Goal: Task Accomplishment & Management: Use online tool/utility

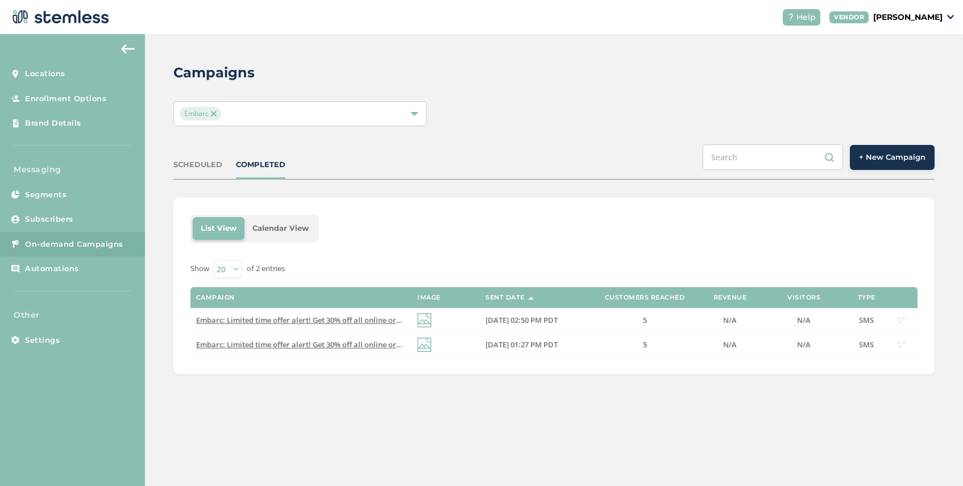
click at [872, 163] on button "+ New Campaign" at bounding box center [892, 157] width 85 height 25
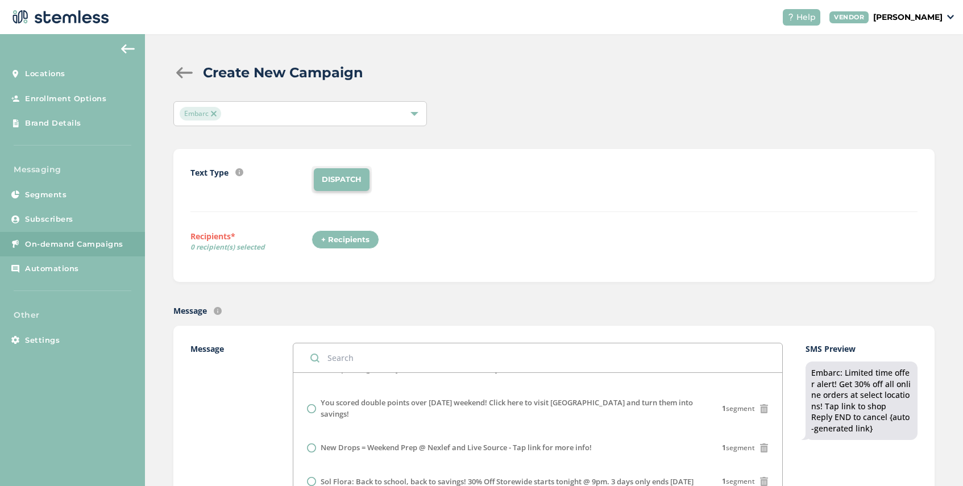
click at [181, 69] on div at bounding box center [184, 72] width 23 height 11
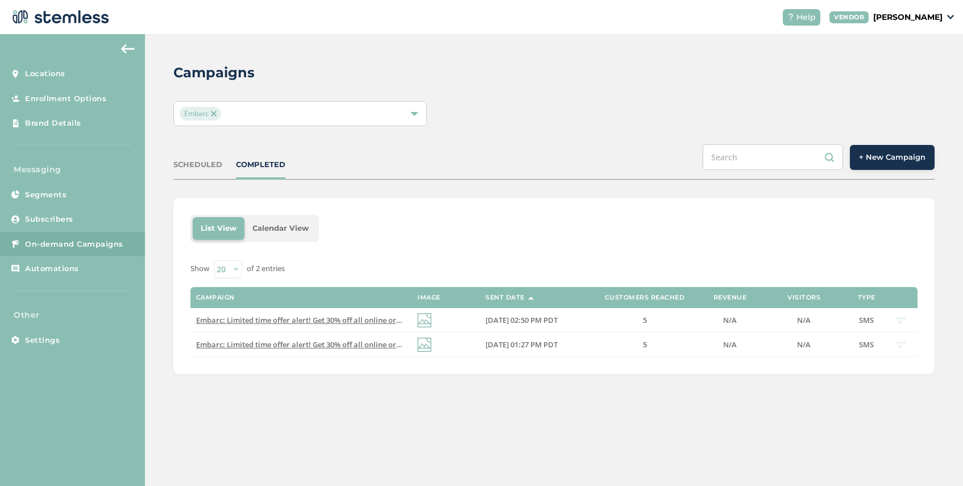
click at [215, 113] on img at bounding box center [214, 114] width 6 height 6
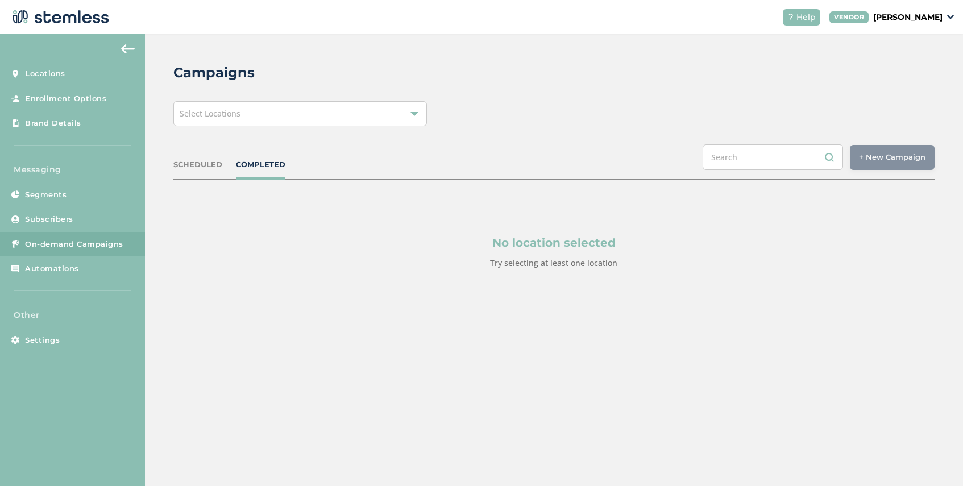
click at [233, 113] on span "Select Locations" at bounding box center [210, 113] width 61 height 11
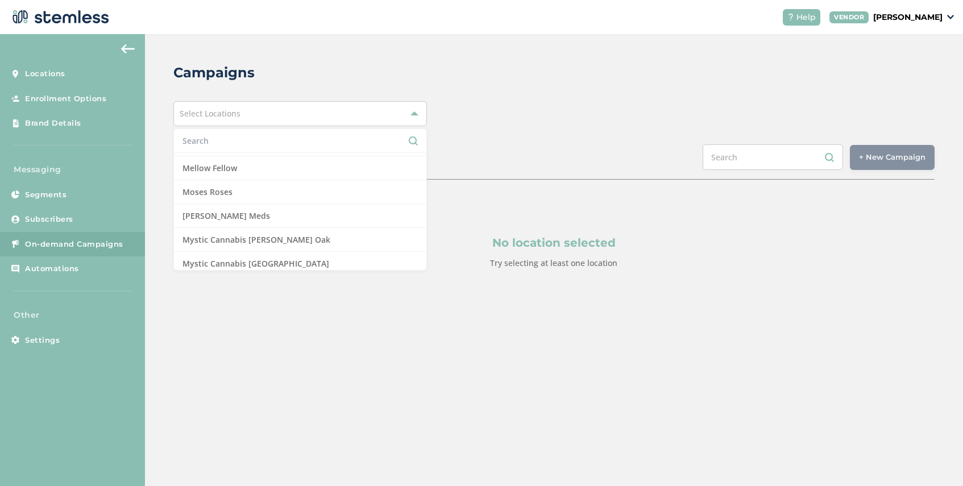
scroll to position [732, 0]
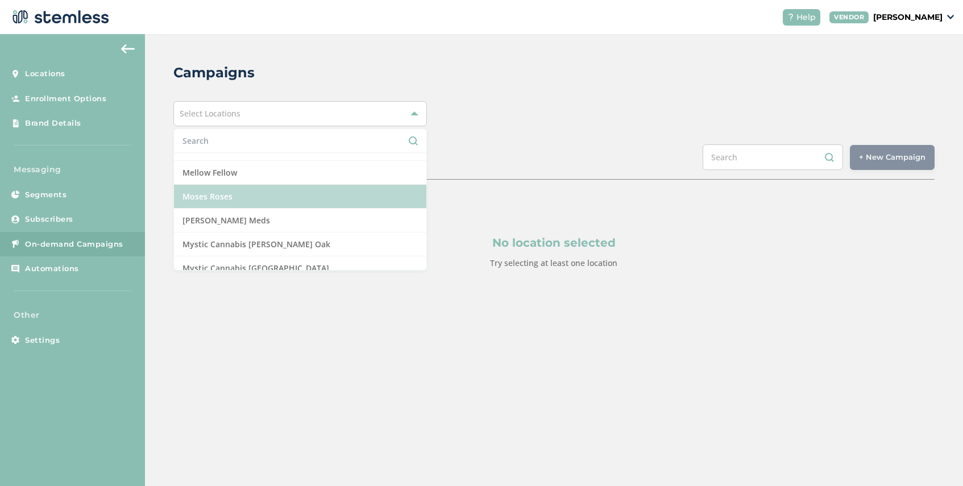
click at [231, 194] on li "Moses Roses" at bounding box center [300, 197] width 252 height 24
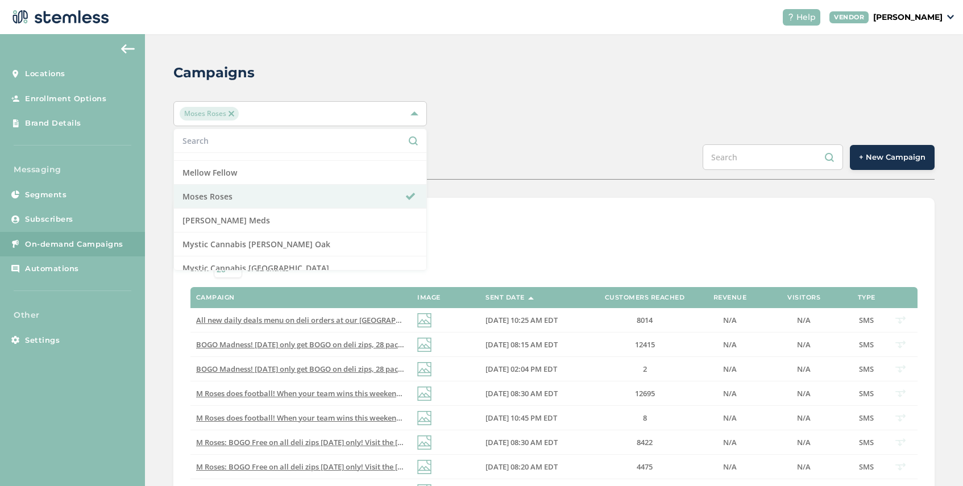
click at [460, 219] on div "List View Calendar View" at bounding box center [553, 228] width 727 height 27
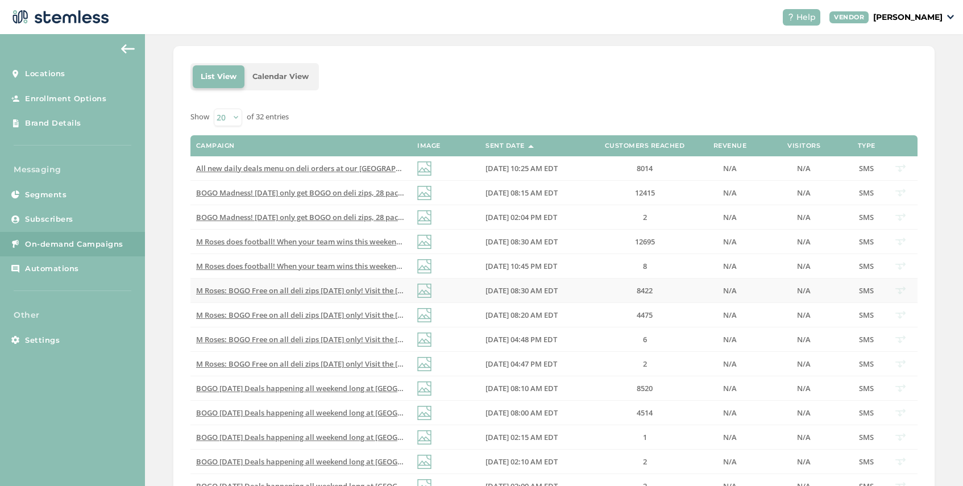
scroll to position [167, 0]
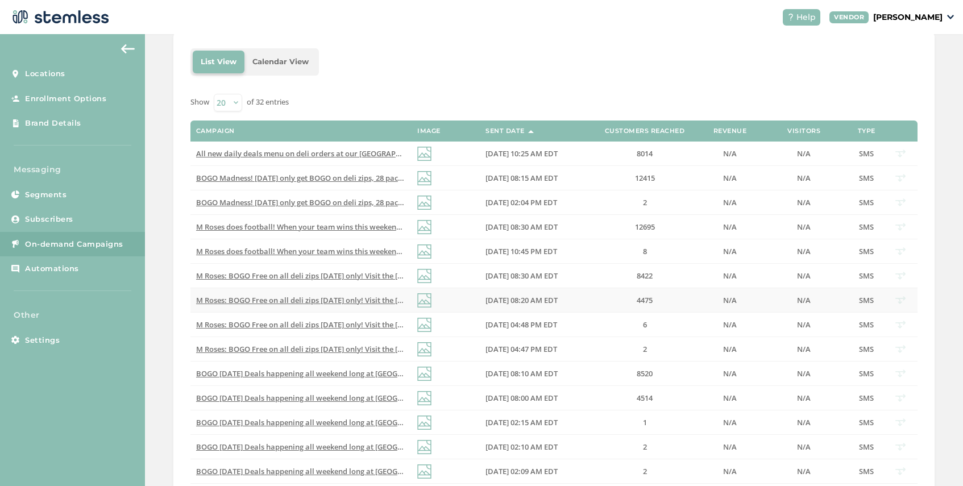
click at [285, 300] on span "M Roses: BOGO Free on all deli zips [DATE] only! Visit the [GEOGRAPHIC_DATA] lo…" at bounding box center [417, 300] width 442 height 10
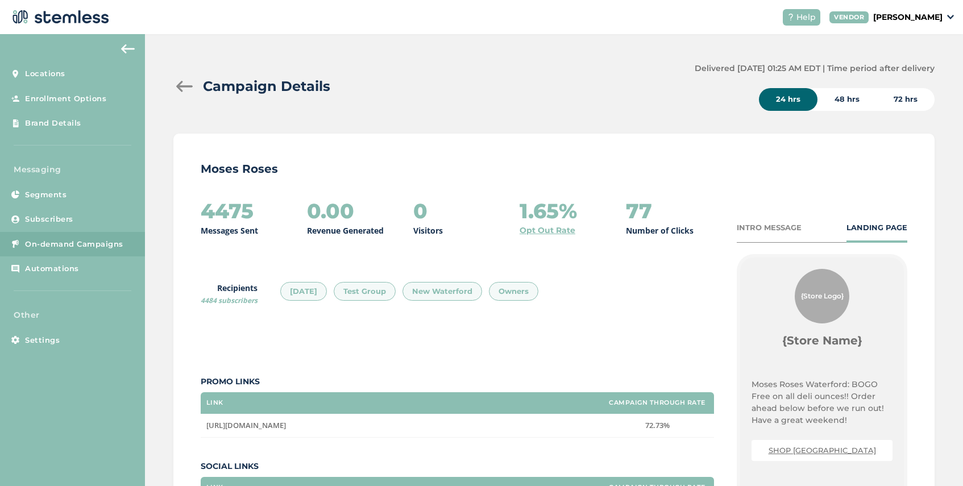
click at [762, 224] on div "INTRO MESSAGE" at bounding box center [769, 227] width 65 height 11
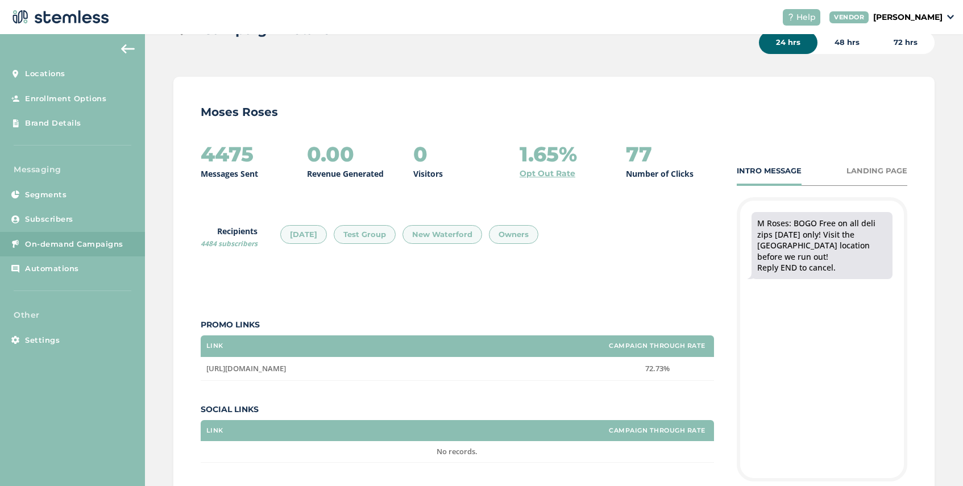
scroll to position [43, 0]
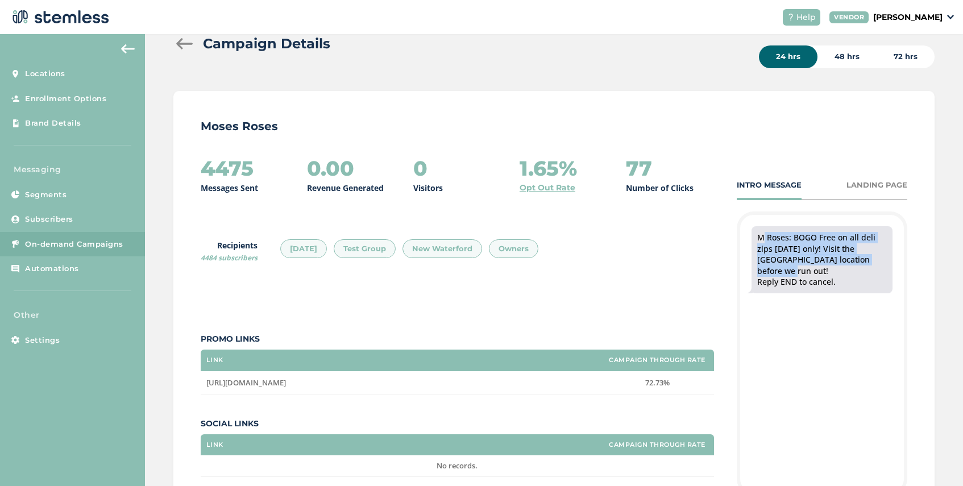
drag, startPoint x: 776, startPoint y: 271, endPoint x: 753, endPoint y: 239, distance: 38.6
click at [753, 239] on div "M Roses: BOGO Free on all deli zips [DATE] only! Visit the [GEOGRAPHIC_DATA] lo…" at bounding box center [821, 259] width 141 height 67
copy div "M Roses: BOGO Free on all deli zips [DATE] only! Visit the [GEOGRAPHIC_DATA] lo…"
click at [64, 241] on span "On-demand Campaigns" at bounding box center [74, 244] width 98 height 11
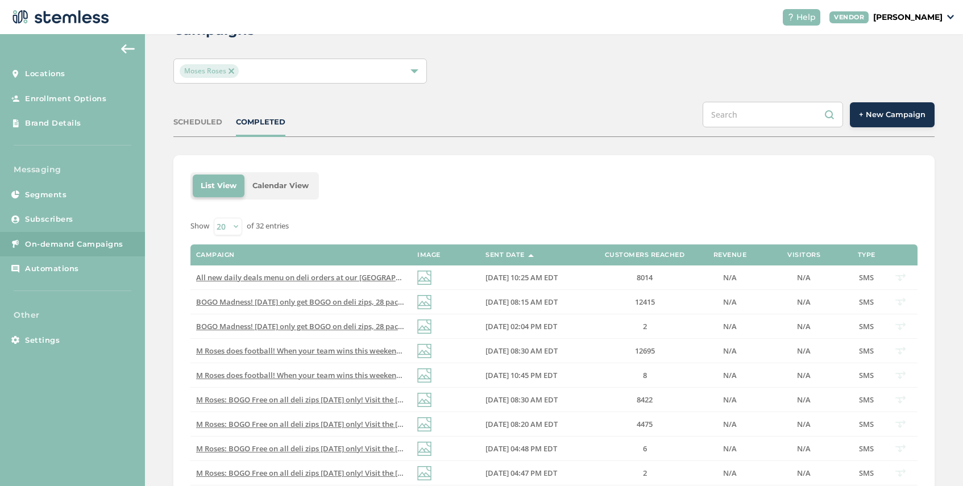
click at [883, 119] on span "+ New Campaign" at bounding box center [892, 114] width 66 height 11
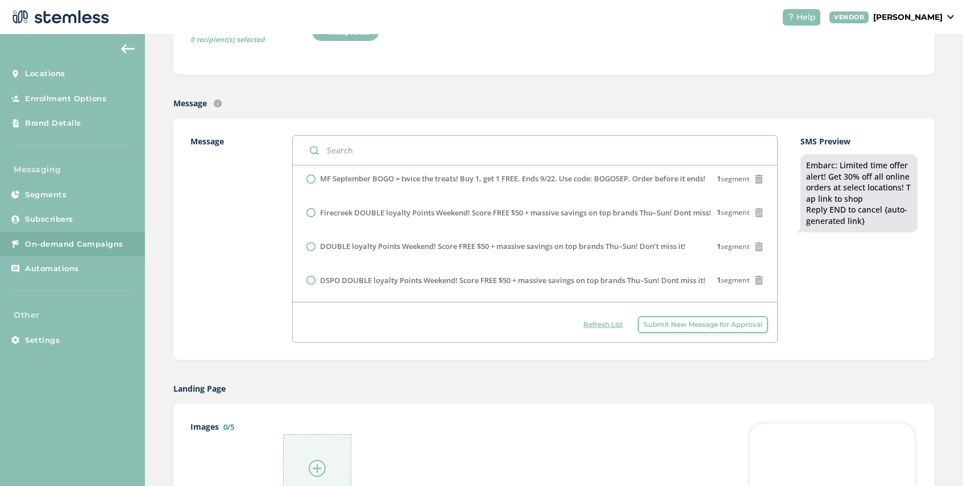
scroll to position [309, 0]
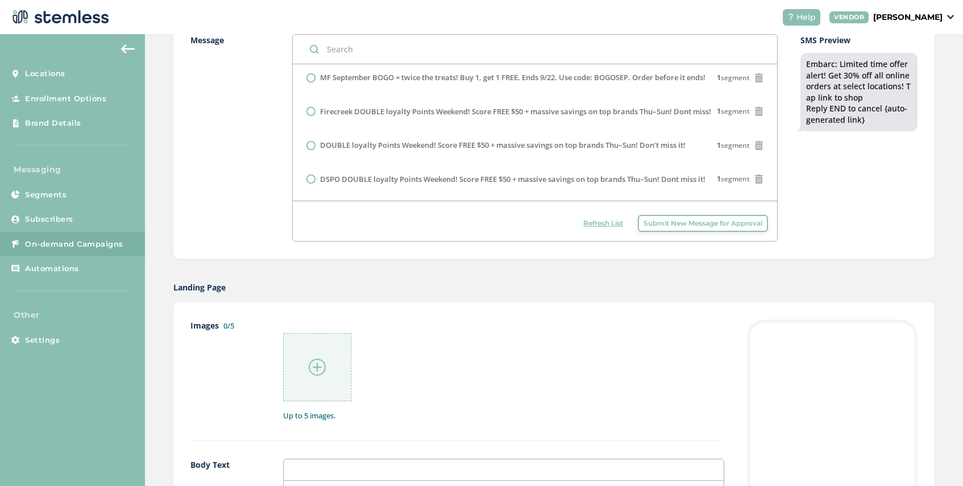
click at [671, 224] on span "Submit New Message for Approval" at bounding box center [702, 223] width 119 height 10
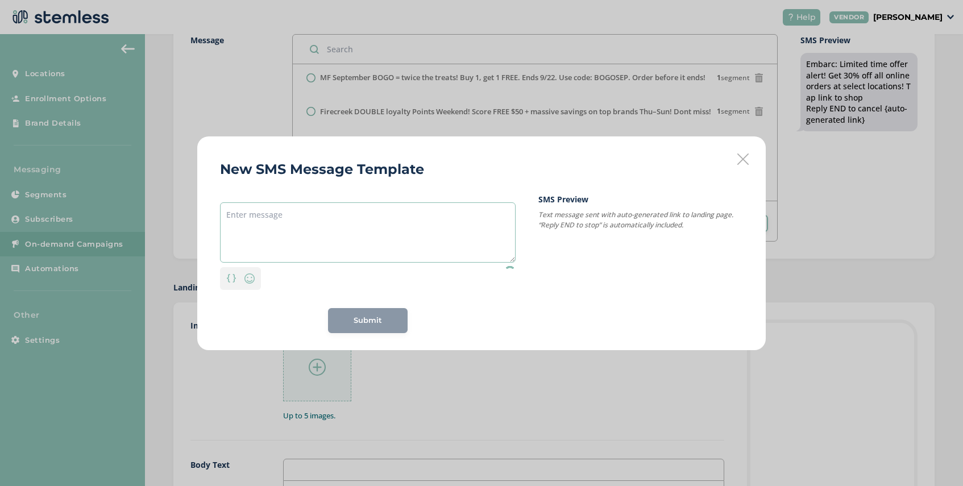
click at [305, 213] on textarea at bounding box center [368, 232] width 296 height 60
paste textarea "M Roses: BOGO Free on all deli zips [DATE] only! Visit the [GEOGRAPHIC_DATA] lo…"
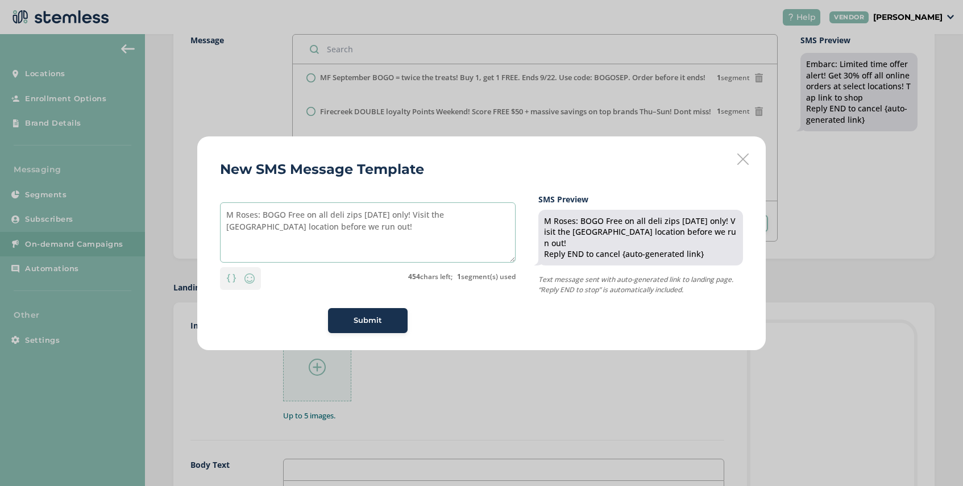
click at [361, 216] on textarea "M Roses: BOGO Free on all deli zips [DATE] only! Visit the [GEOGRAPHIC_DATA] lo…" at bounding box center [368, 232] width 296 height 60
drag, startPoint x: 330, startPoint y: 226, endPoint x: 287, endPoint y: 227, distance: 42.6
click at [287, 227] on textarea "M Roses: BOGO Free on all deli zips again [DATE] only! Visit the [GEOGRAPHIC_DA…" at bounding box center [368, 232] width 296 height 60
type textarea "M Roses: BOGO Free on all deli zips again [DATE] only! Visit the [GEOGRAPHIC_DA…"
click at [372, 319] on span "Submit" at bounding box center [367, 320] width 28 height 11
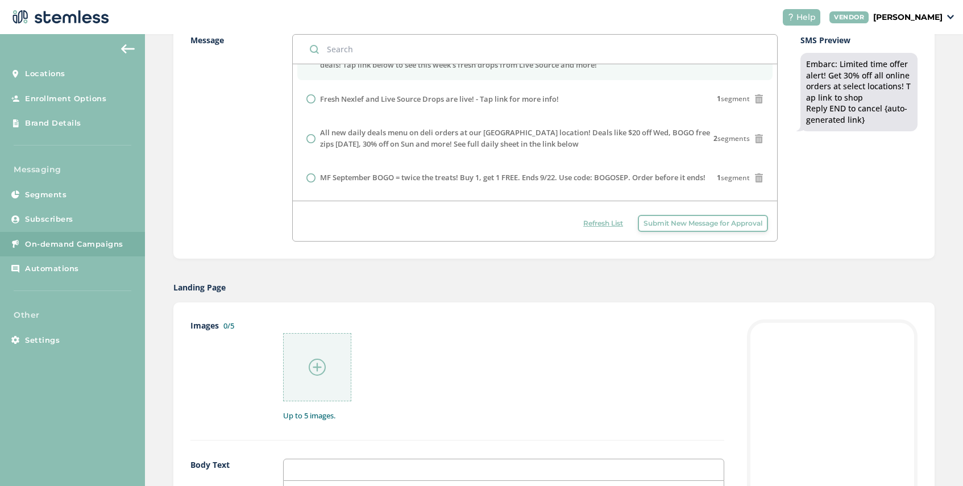
scroll to position [128, 0]
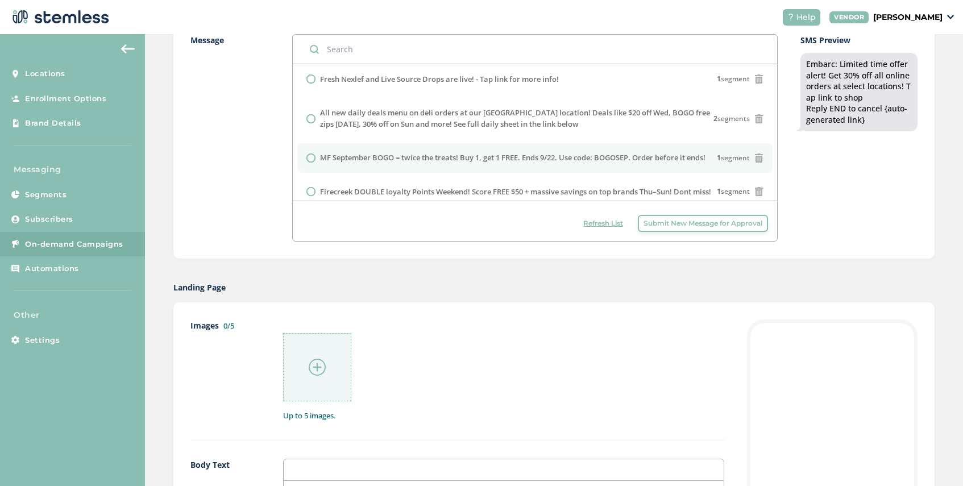
click at [310, 154] on input "radio" at bounding box center [310, 157] width 9 height 9
radio input "true"
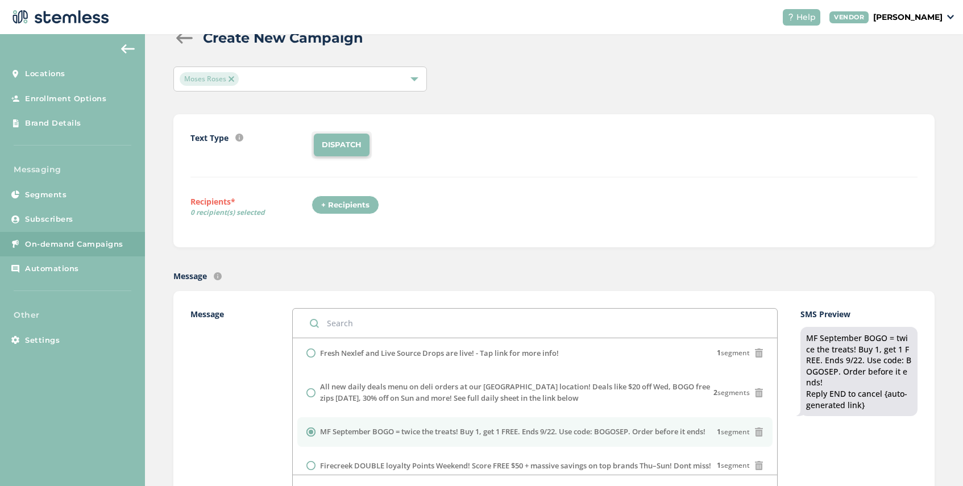
scroll to position [0, 0]
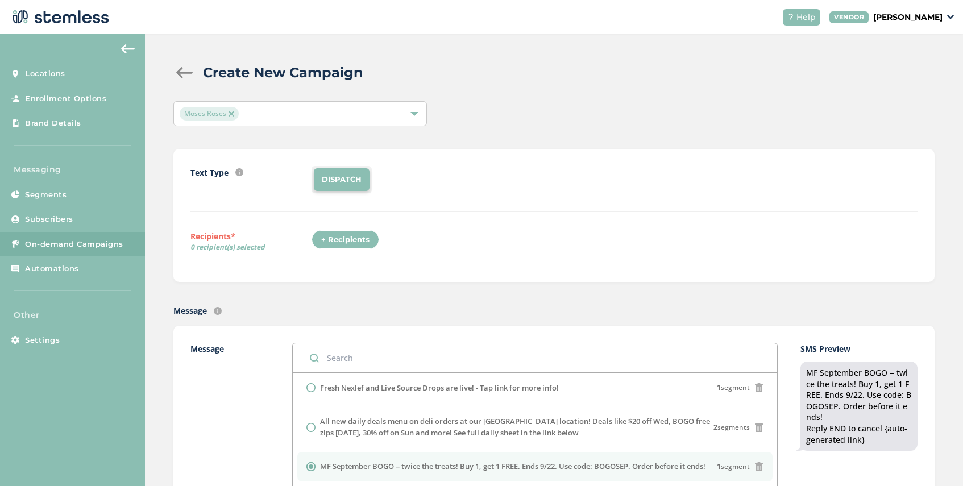
click at [260, 110] on div "Moses Roses" at bounding box center [295, 114] width 230 height 14
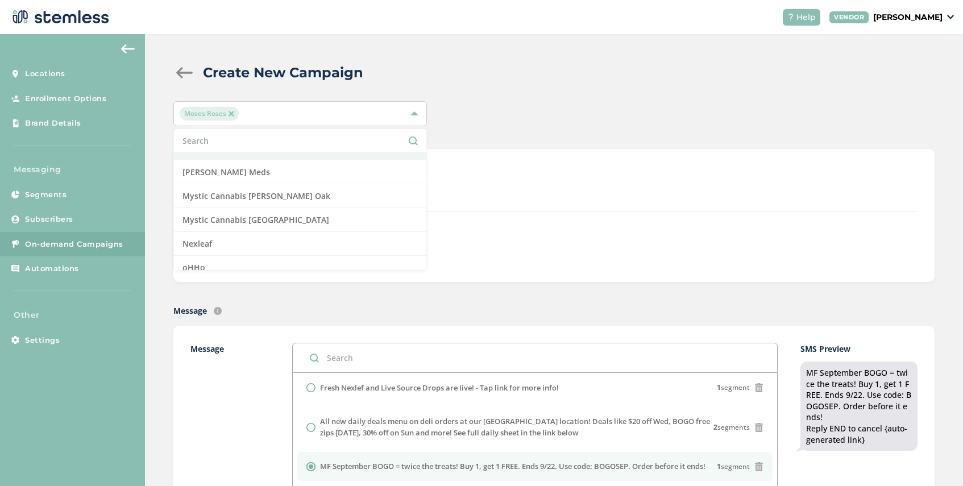
scroll to position [764, 0]
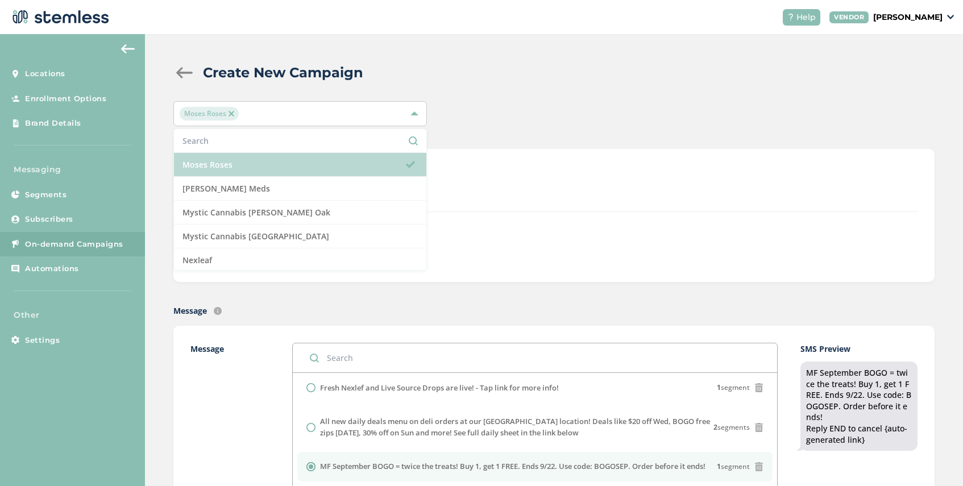
click at [269, 167] on li "Moses Roses" at bounding box center [300, 165] width 252 height 24
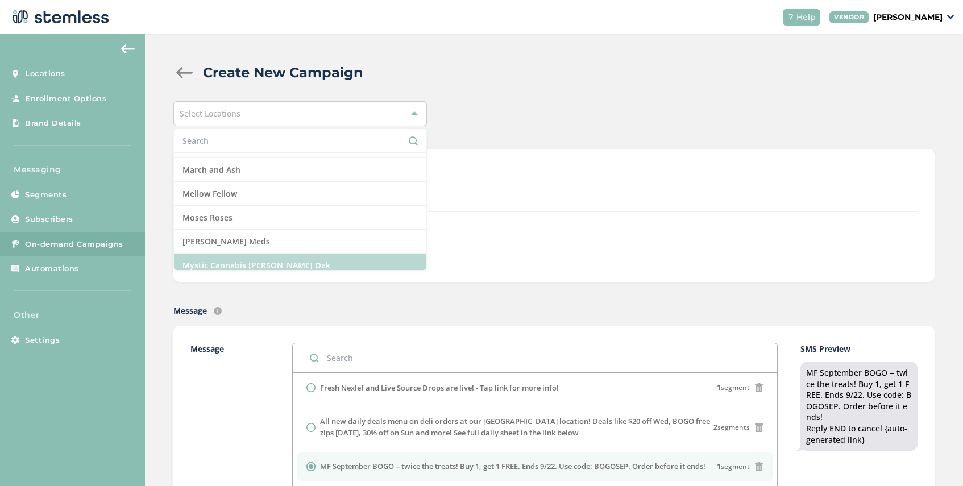
scroll to position [708, 0]
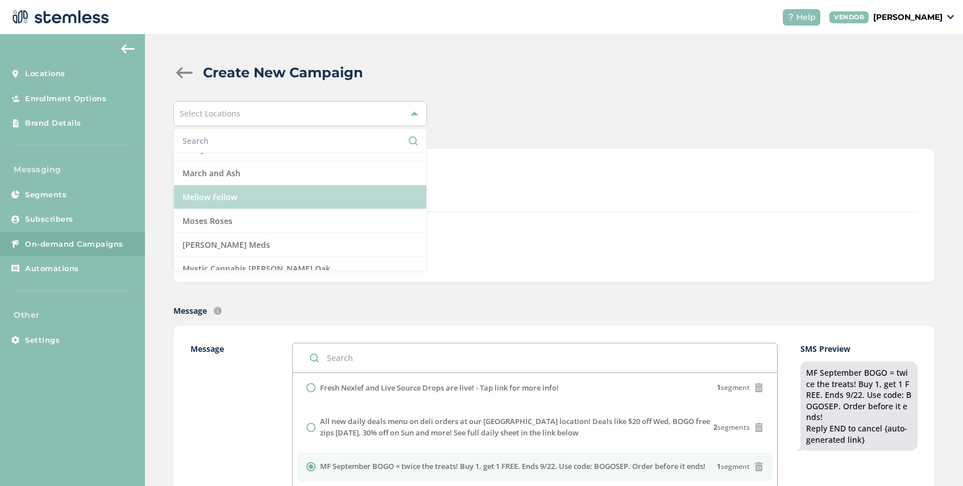
click at [283, 199] on li "Mellow Fellow" at bounding box center [300, 197] width 252 height 24
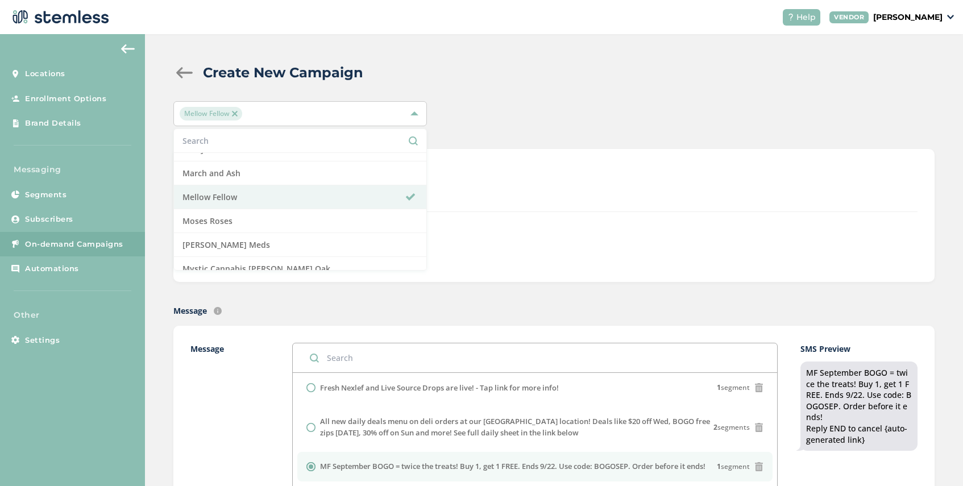
click at [508, 228] on div "Text Type SMS : A cost effective way to reach your customers. Send a intro text…" at bounding box center [553, 215] width 727 height 99
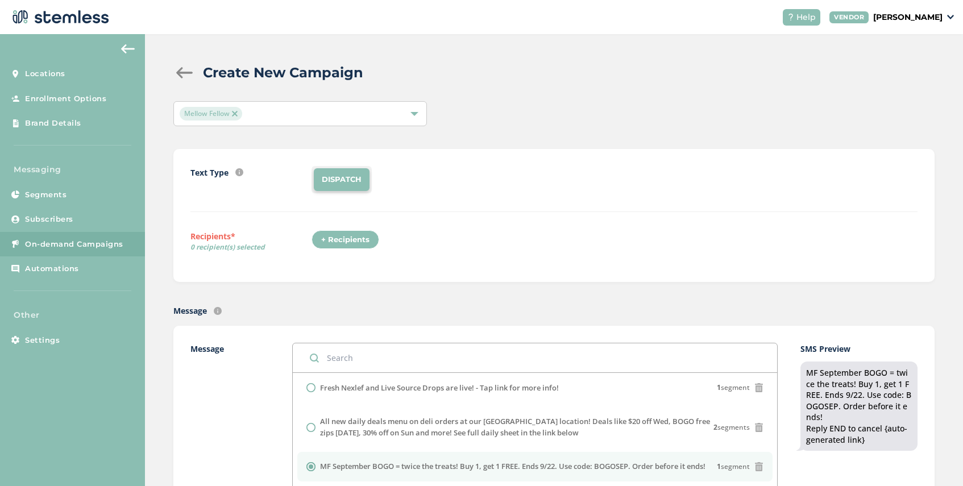
click at [355, 238] on div "+ Recipients" at bounding box center [345, 239] width 68 height 19
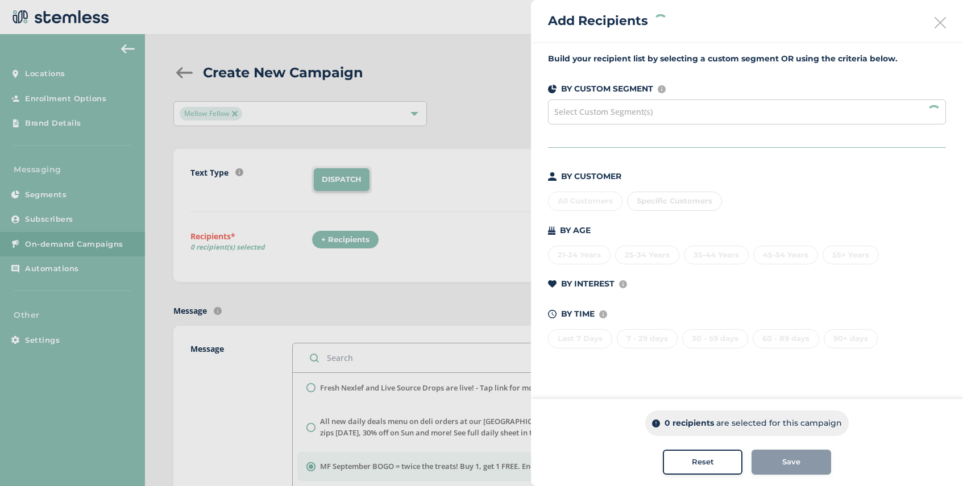
click at [664, 115] on div "Select Custom Segment(s)" at bounding box center [747, 111] width 398 height 25
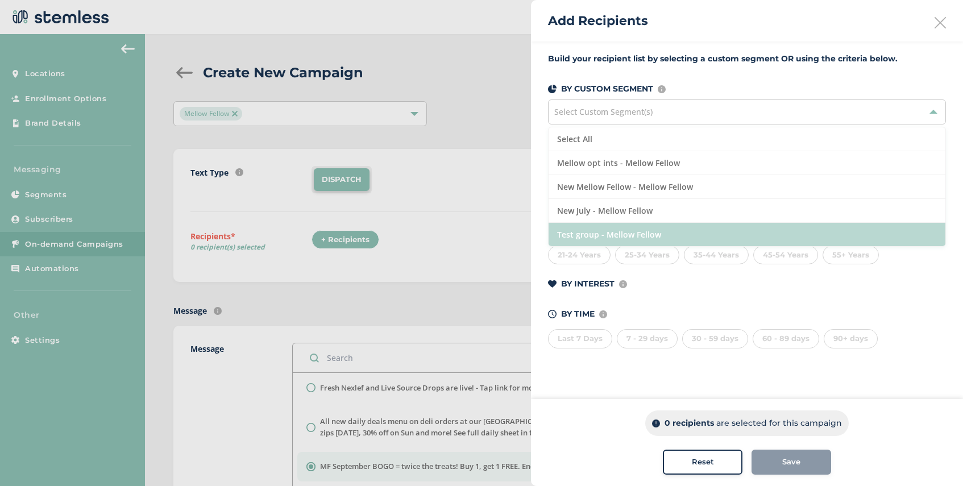
click at [663, 238] on li "Test group - Mellow Fellow" at bounding box center [746, 234] width 397 height 23
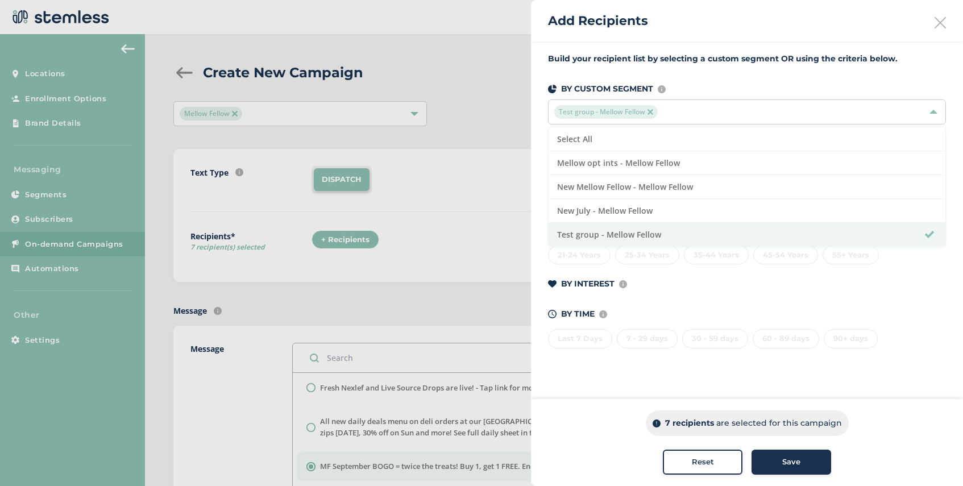
click at [796, 463] on span "Save" at bounding box center [791, 461] width 18 height 11
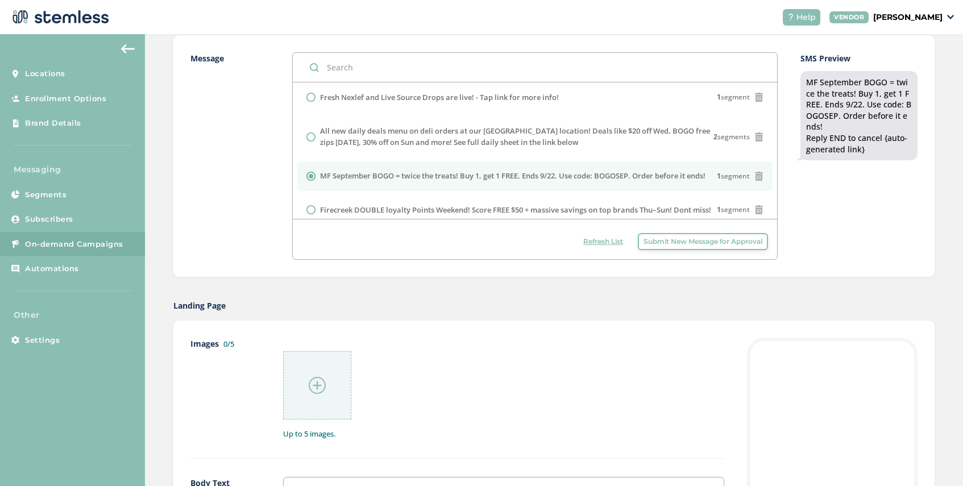
scroll to position [299, 0]
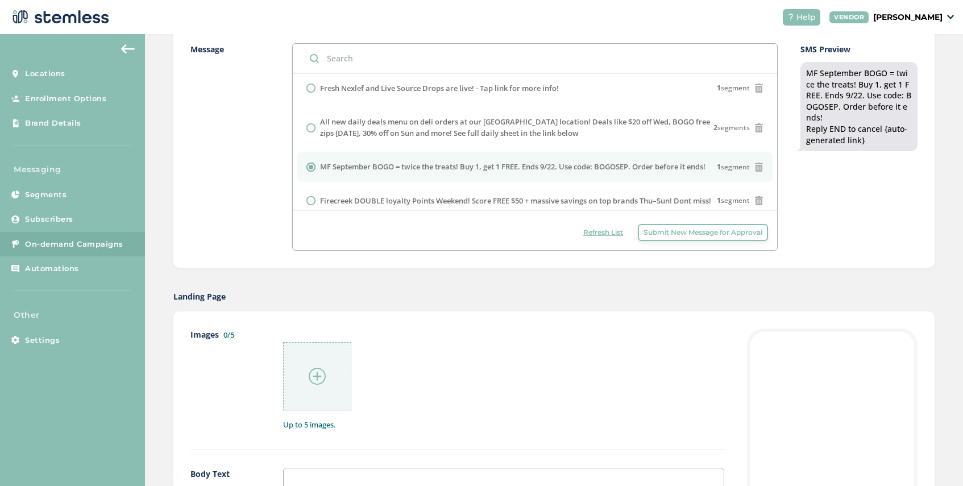
click at [316, 373] on img at bounding box center [317, 376] width 17 height 17
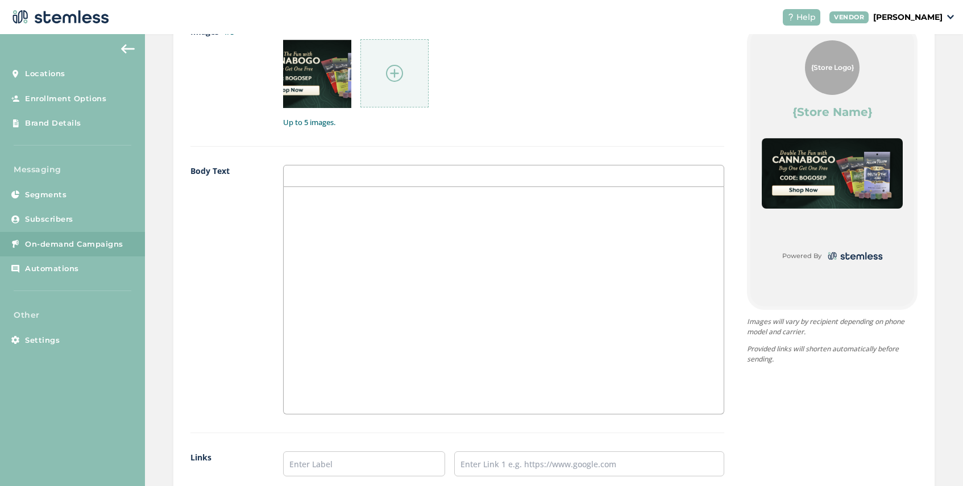
scroll to position [662, 0]
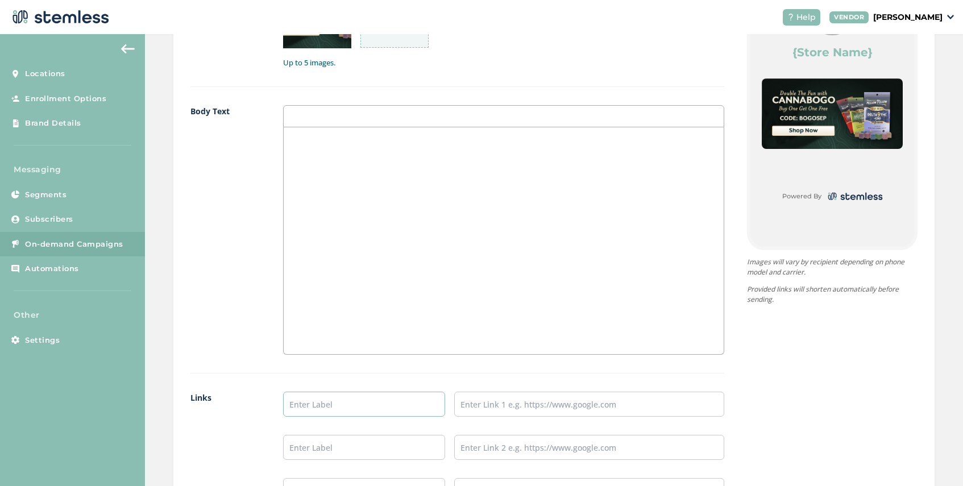
click at [323, 405] on input "text" at bounding box center [364, 404] width 162 height 25
type input "SHOP NOW"
click at [504, 410] on input "text" at bounding box center [589, 404] width 270 height 25
type input "[URL][DOMAIN_NAME]"
drag, startPoint x: 625, startPoint y: 405, endPoint x: 459, endPoint y: 401, distance: 166.6
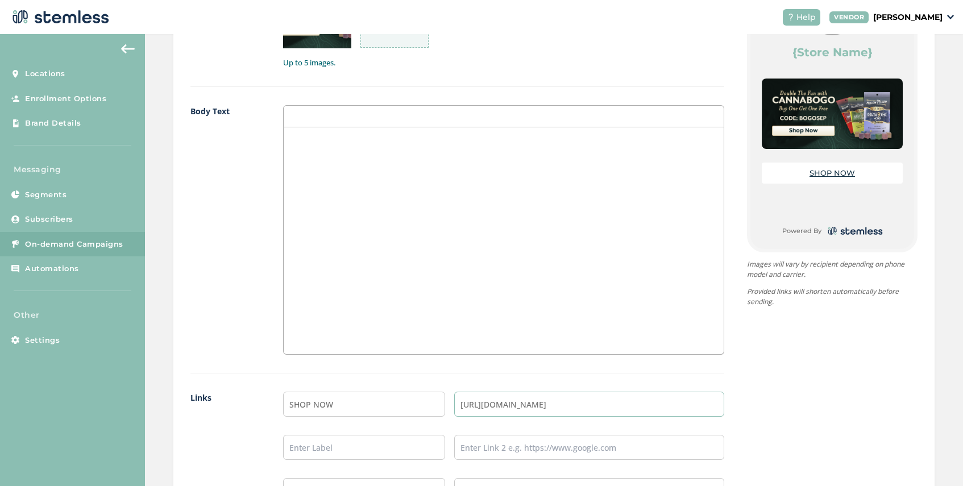
click at [459, 401] on input "[URL][DOMAIN_NAME]" at bounding box center [589, 404] width 270 height 25
click at [317, 292] on div at bounding box center [504, 240] width 440 height 227
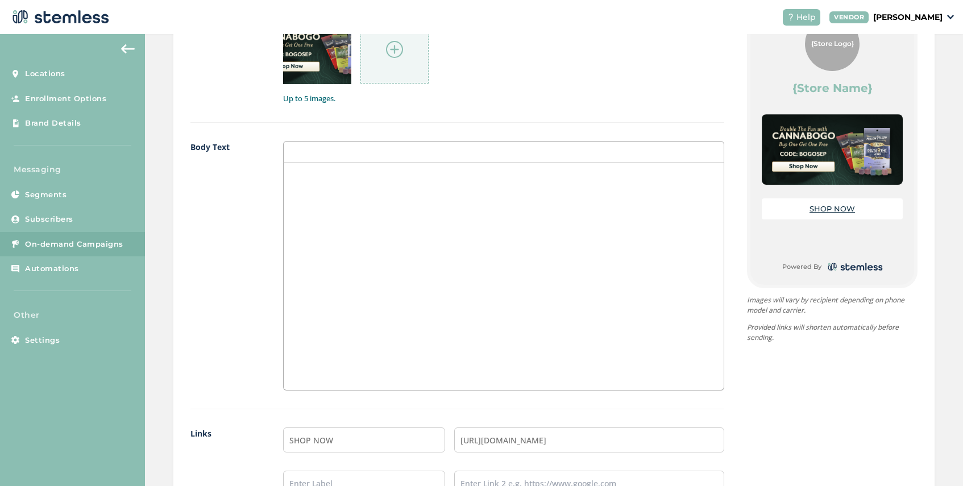
scroll to position [855, 0]
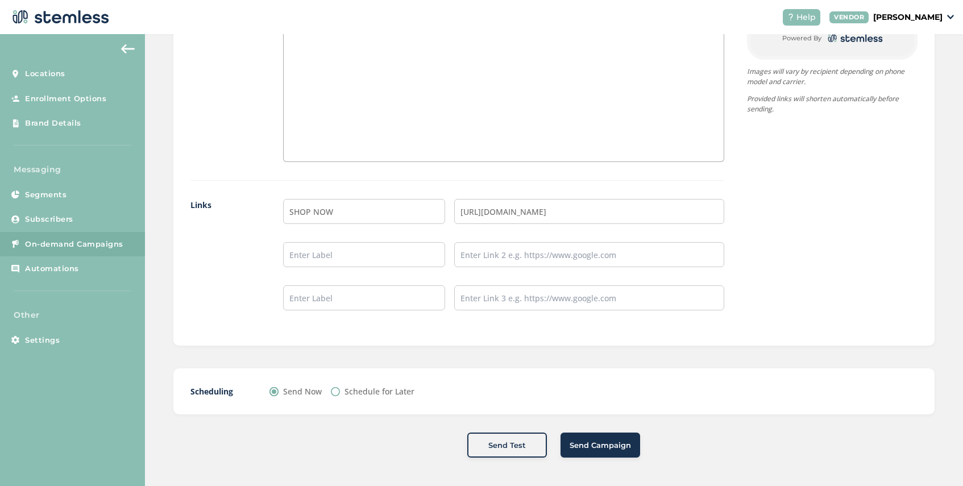
click at [339, 392] on input "Schedule for Later" at bounding box center [335, 391] width 9 height 9
radio input "true"
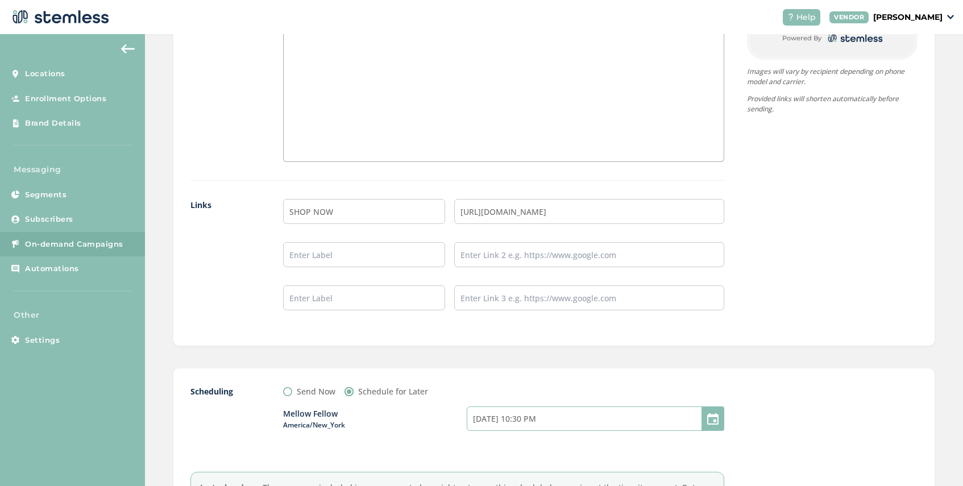
click at [560, 422] on input "[DATE] 10:30 PM" at bounding box center [595, 418] width 257 height 24
select select "1"
select select "30"
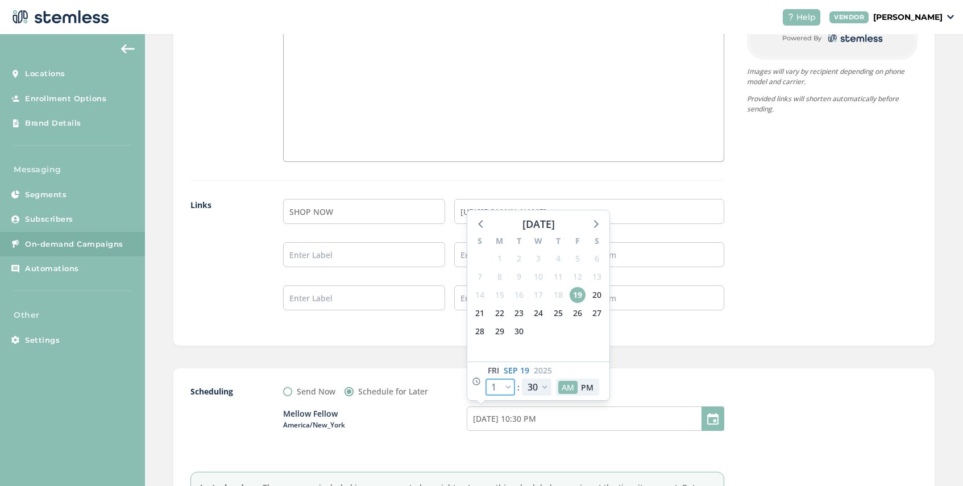
click at [509, 386] on select "12 1 2 3 4 5 6 7 8 9 10 11" at bounding box center [500, 386] width 30 height 17
select select "6"
click at [485, 378] on select "12 1 2 3 4 5 6 7 8 9 10 11" at bounding box center [500, 386] width 30 height 17
type input "[DATE] 3:30 AM"
click at [509, 385] on select "12 1 2 3 4 5 6 7 8 9 10 11" at bounding box center [500, 386] width 30 height 17
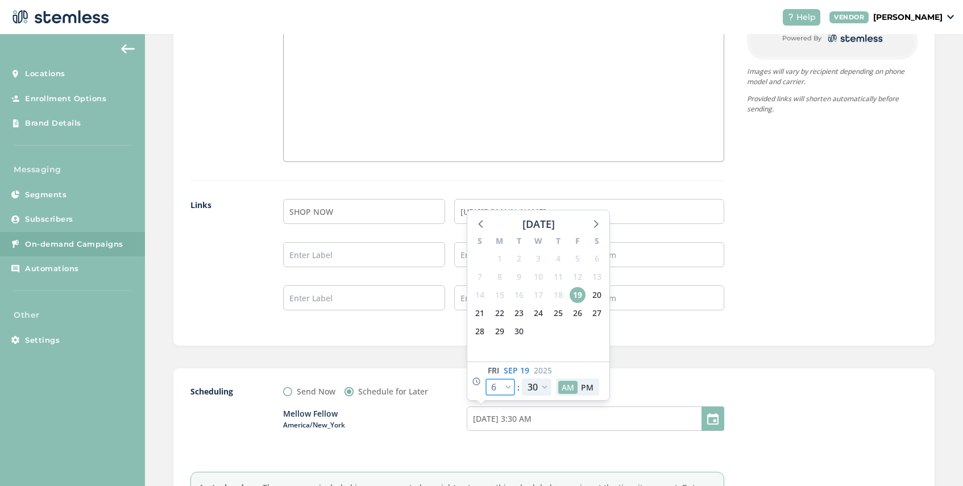
select select "7"
click at [485, 378] on select "12 1 2 3 4 5 6 7 8 9 10 11" at bounding box center [500, 386] width 30 height 17
type input "[DATE] 4:30 AM"
select select "7"
click at [627, 388] on div "Send Now Schedule for Later" at bounding box center [503, 391] width 441 height 12
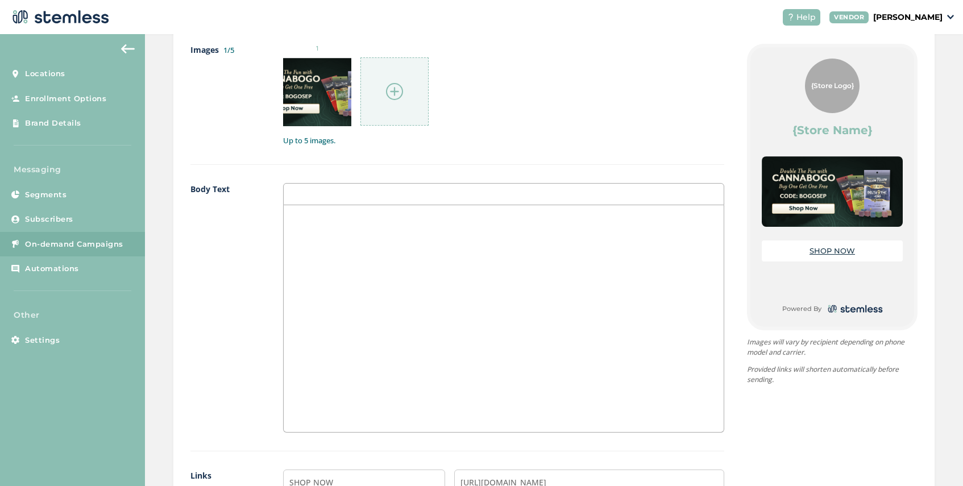
scroll to position [542, 0]
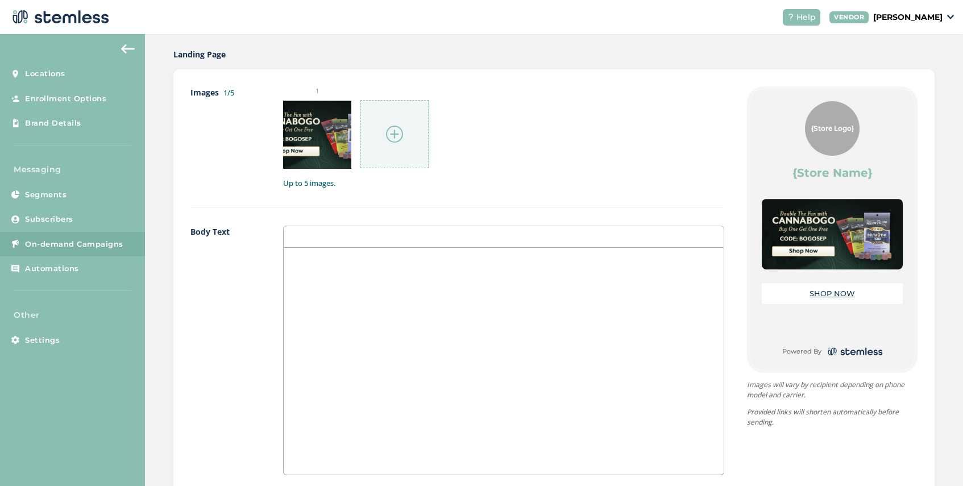
click at [347, 268] on div at bounding box center [504, 361] width 440 height 227
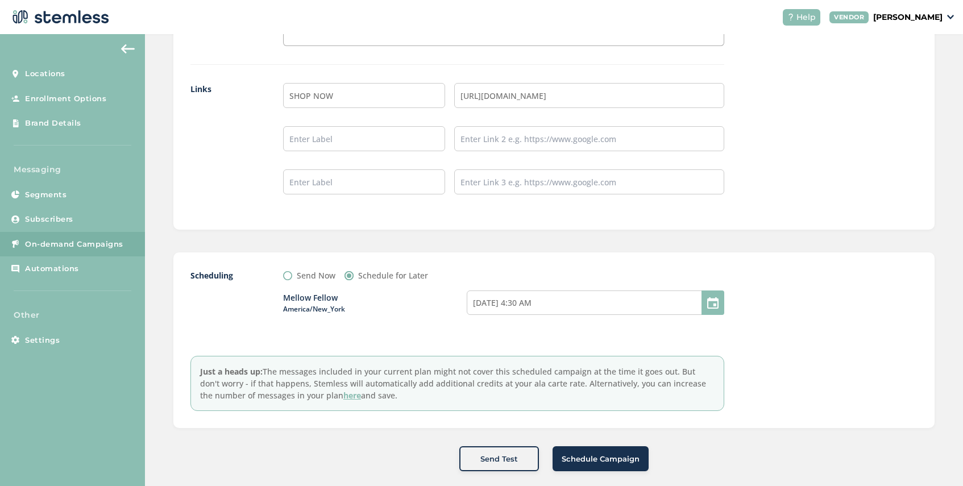
scroll to position [984, 0]
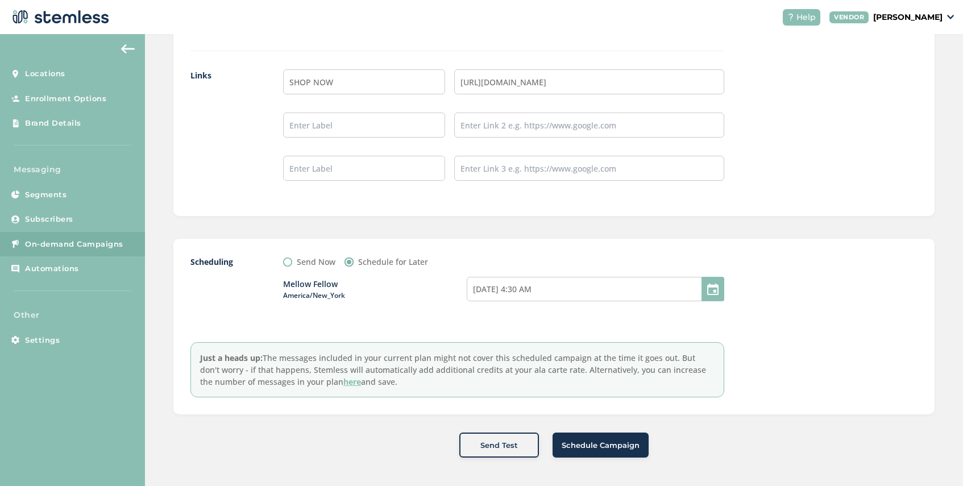
click at [598, 447] on span "Schedule Campaign" at bounding box center [600, 445] width 78 height 11
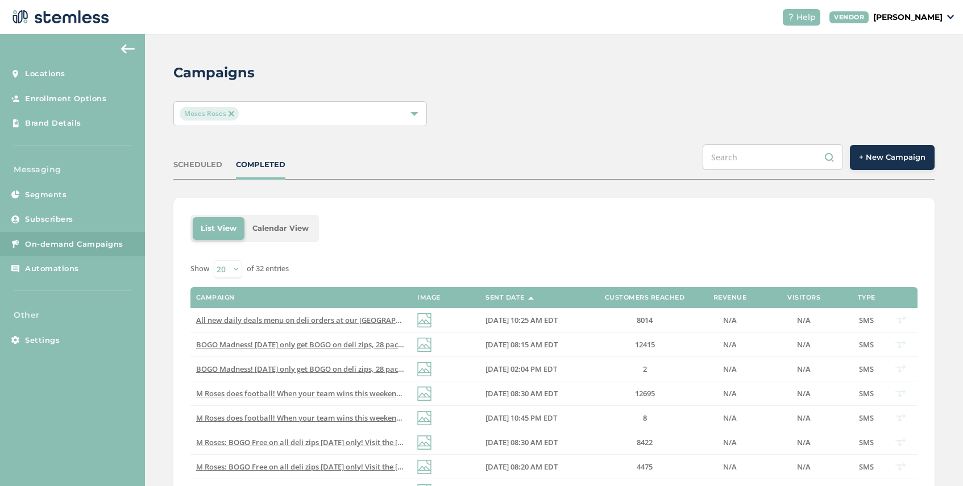
click at [232, 115] on img at bounding box center [231, 114] width 6 height 6
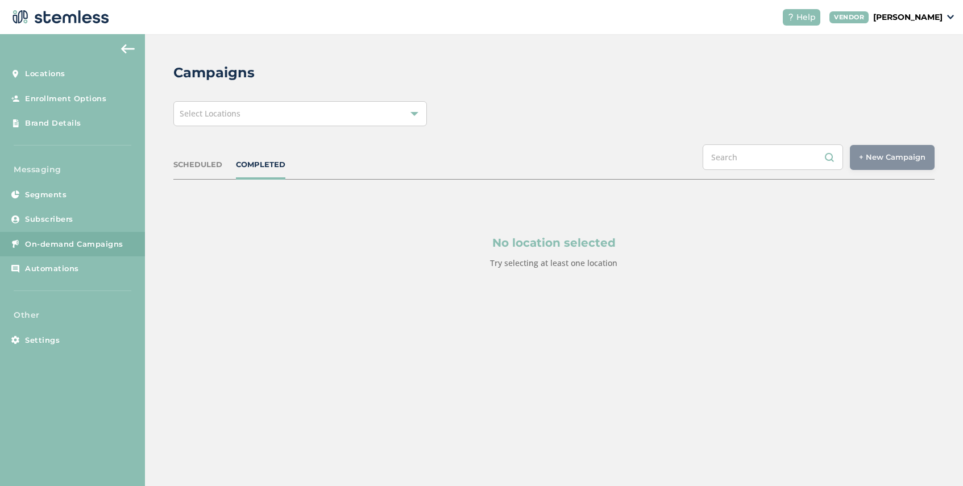
click at [265, 113] on div "Select Locations" at bounding box center [299, 113] width 253 height 25
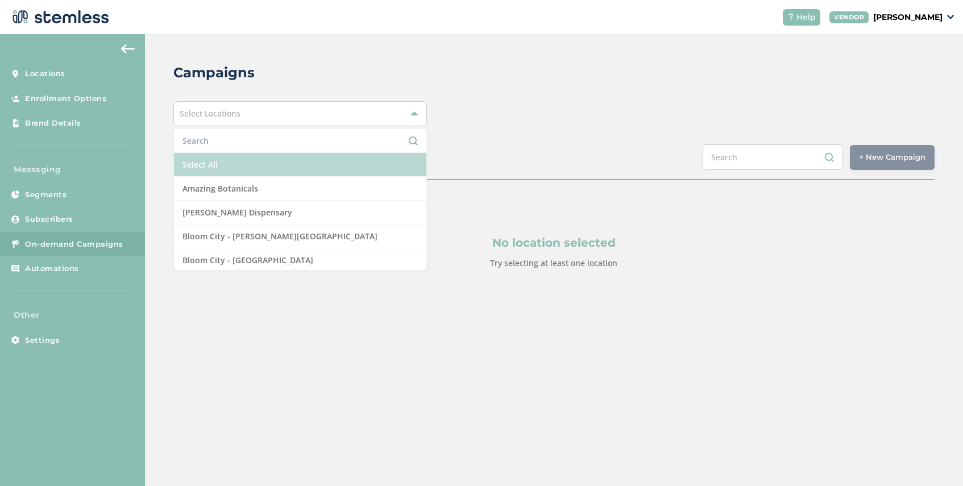
click at [246, 164] on li "Select All" at bounding box center [300, 165] width 252 height 24
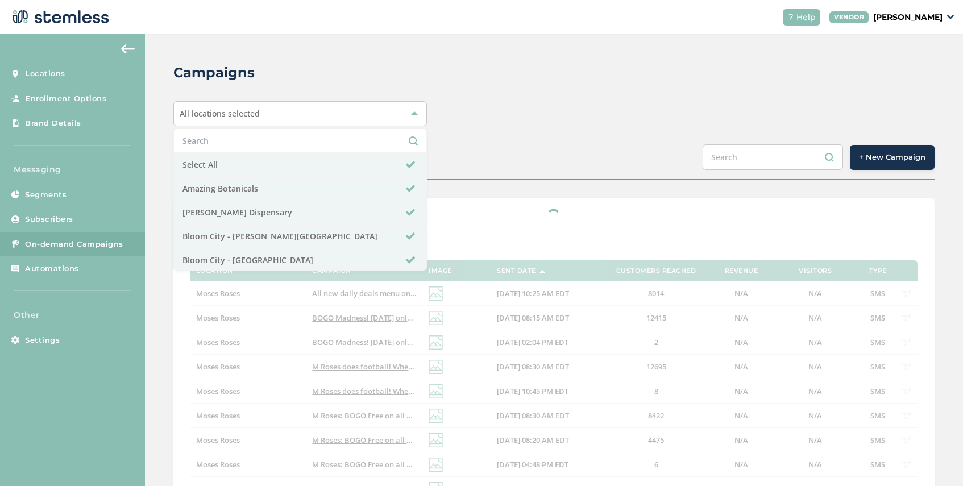
click at [167, 191] on div "Campaigns All locations selected Select All Amazing Botanicals [PERSON_NAME][GE…" at bounding box center [554, 424] width 818 height 781
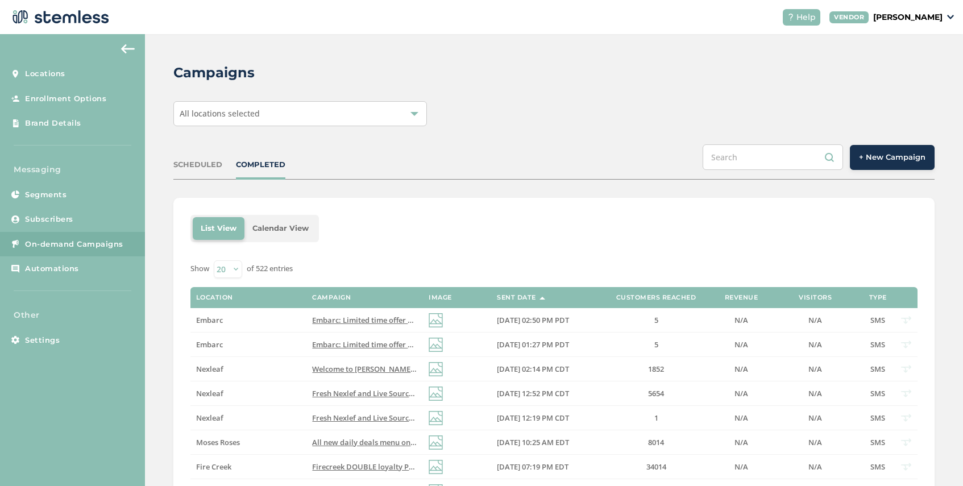
click at [206, 157] on div "SCHEDULED COMPLETED + New Campaign" at bounding box center [553, 161] width 761 height 35
click at [206, 165] on div "SCHEDULED" at bounding box center [197, 164] width 49 height 11
